Goal: Use online tool/utility

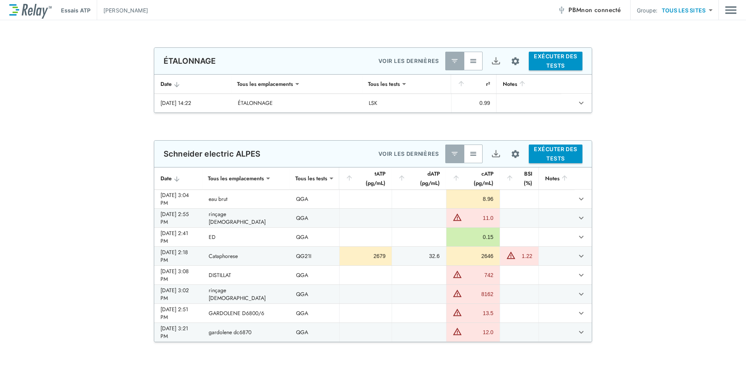
type input "**********"
type input "***"
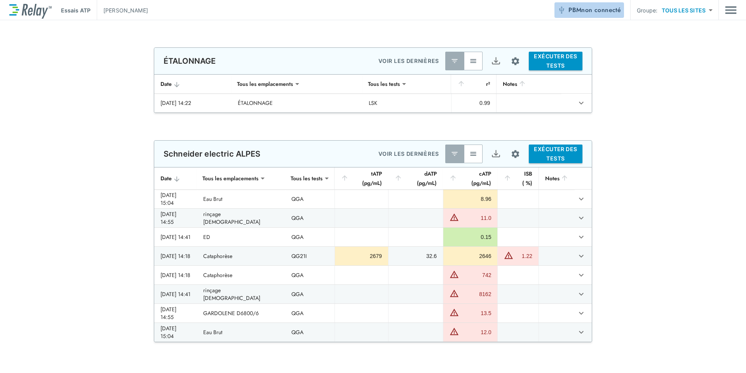
click at [592, 12] on span "non connecté" at bounding box center [602, 9] width 40 height 9
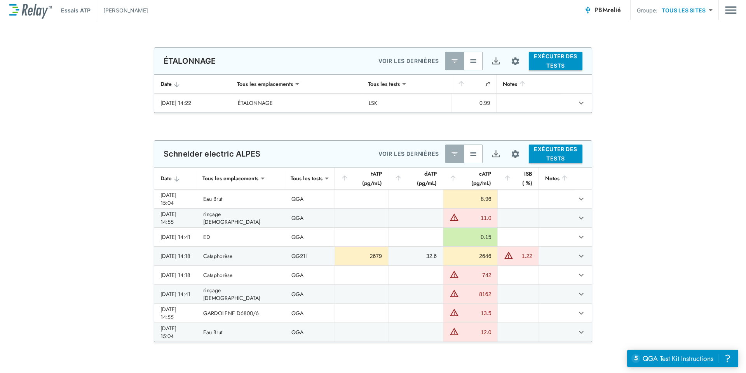
click at [550, 155] on button "EXÉCUTER DES TESTS" at bounding box center [556, 154] width 54 height 19
